Goal: Transaction & Acquisition: Purchase product/service

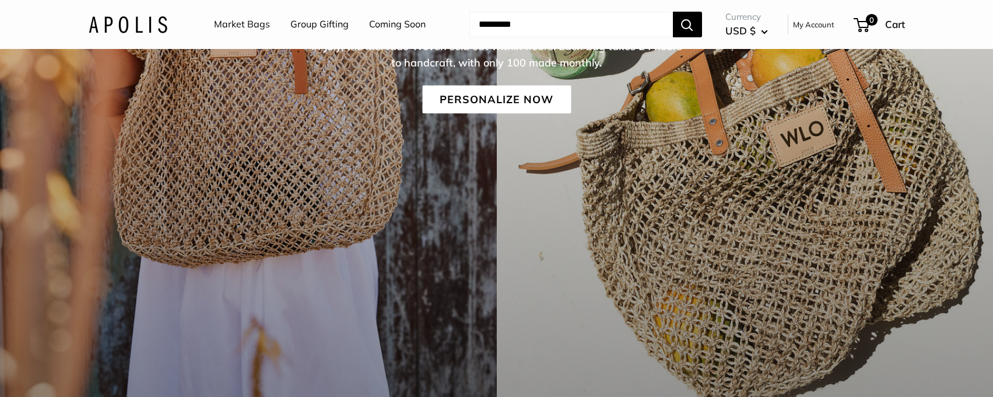
scroll to position [182, 0]
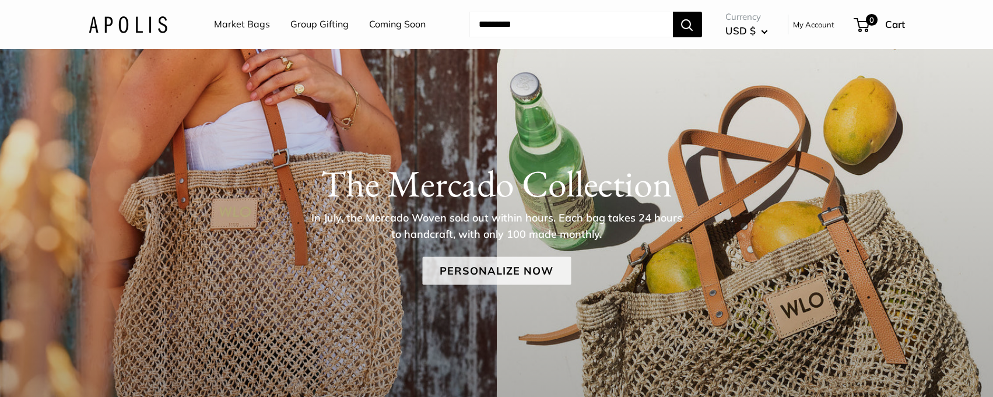
click at [503, 269] on link "Personalize Now" at bounding box center [496, 271] width 149 height 28
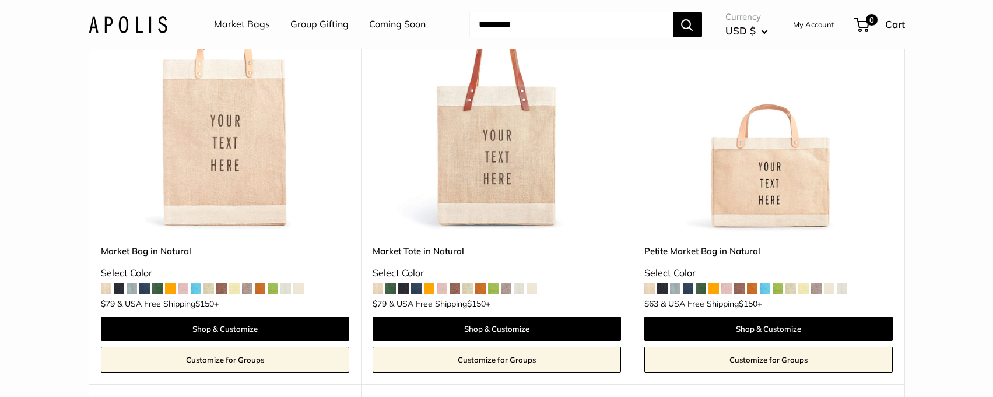
scroll to position [786, 0]
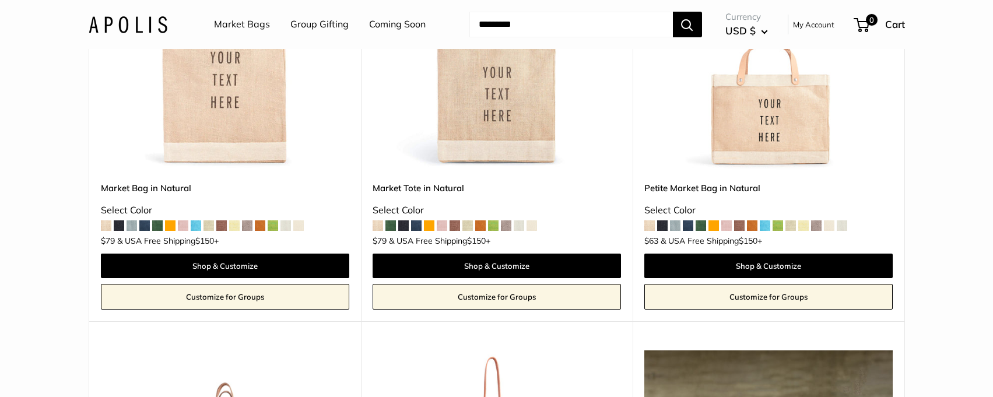
click at [769, 220] on span at bounding box center [765, 225] width 10 height 10
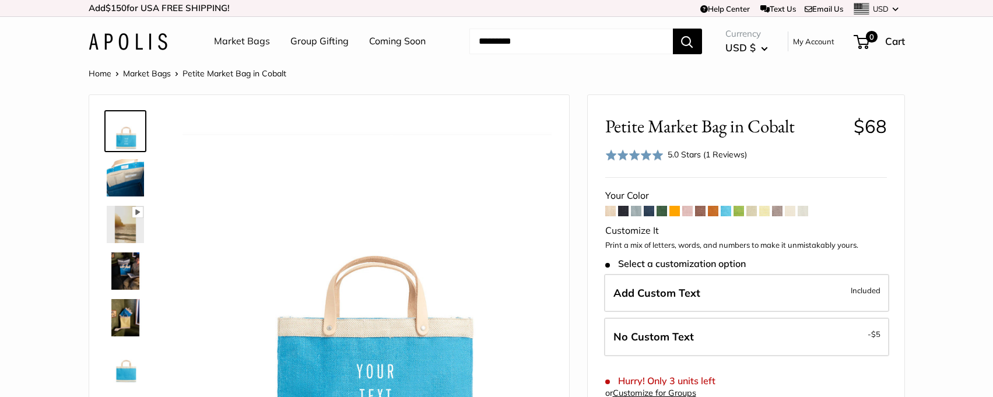
click at [751, 213] on span at bounding box center [752, 211] width 10 height 10
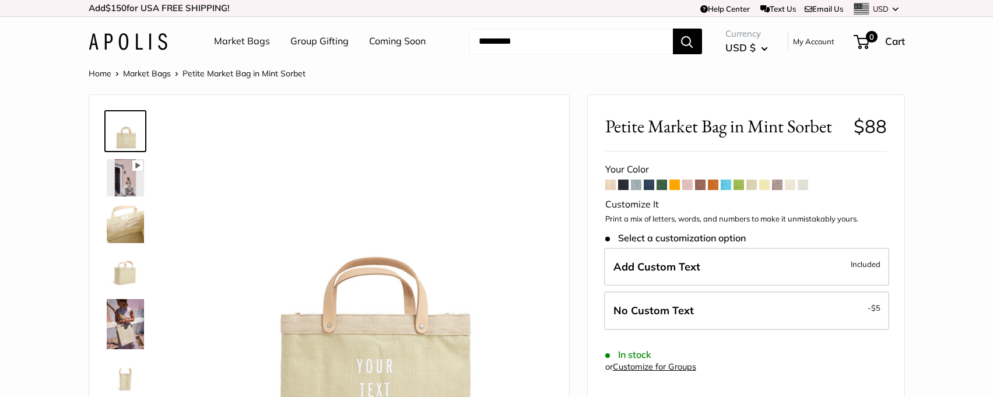
click at [776, 185] on span at bounding box center [777, 185] width 10 height 10
